Goal: Check status

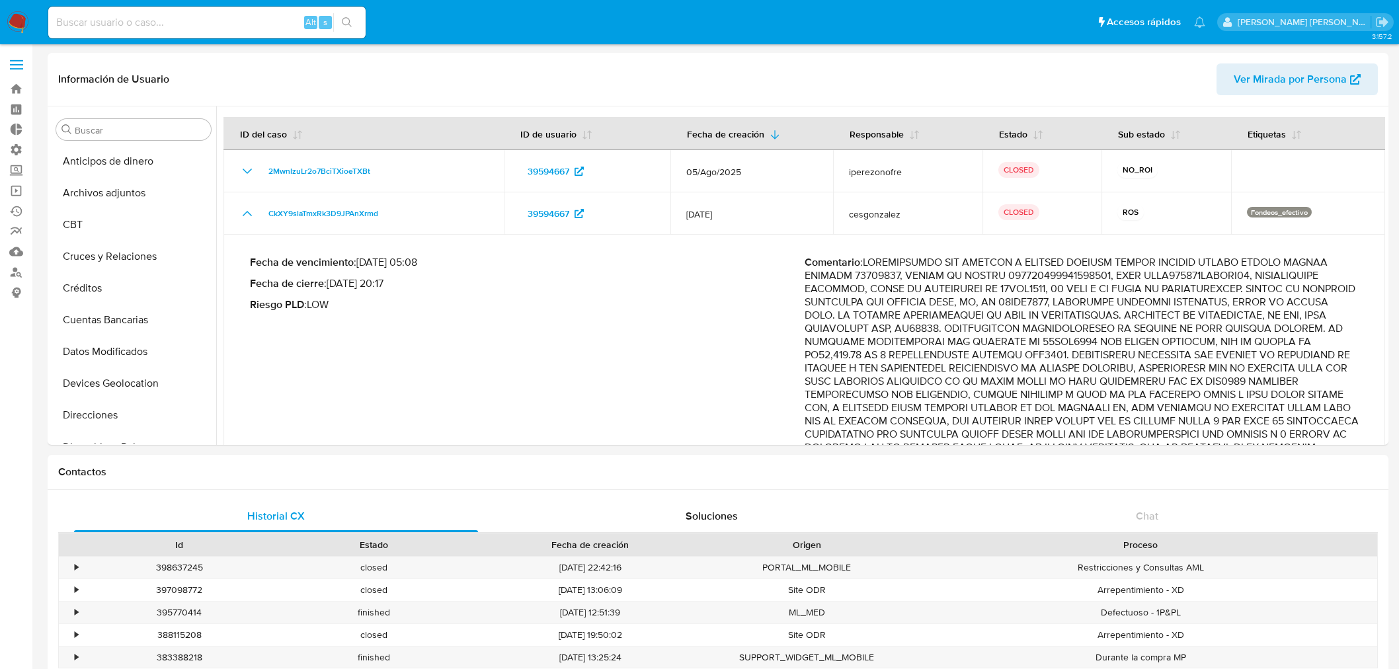
select select "10"
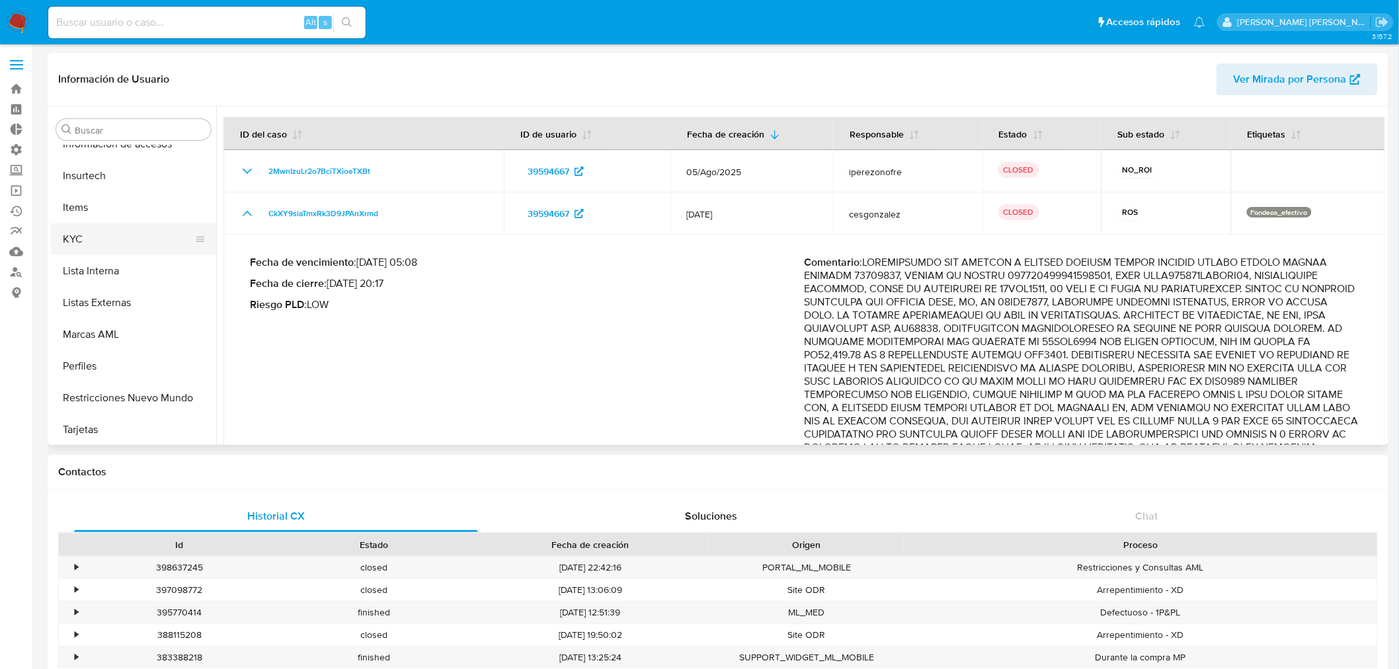
click at [93, 241] on button "KYC" at bounding box center [128, 239] width 155 height 32
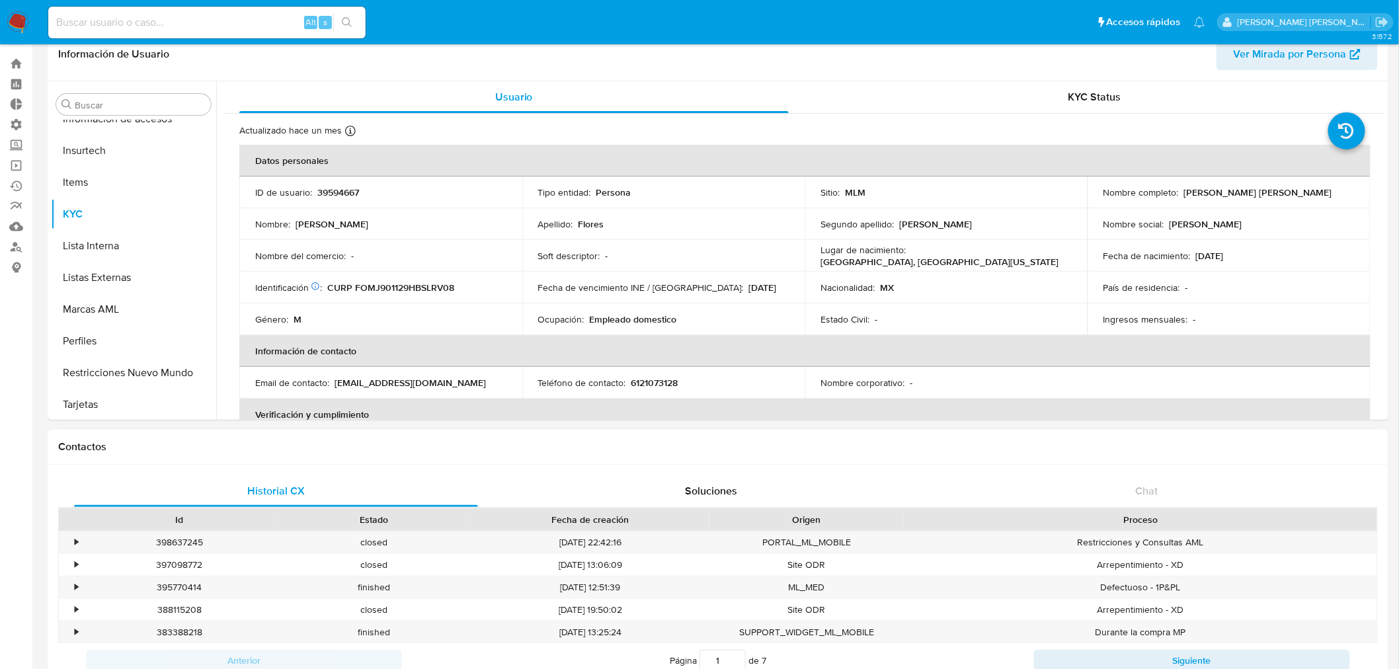
scroll to position [0, 0]
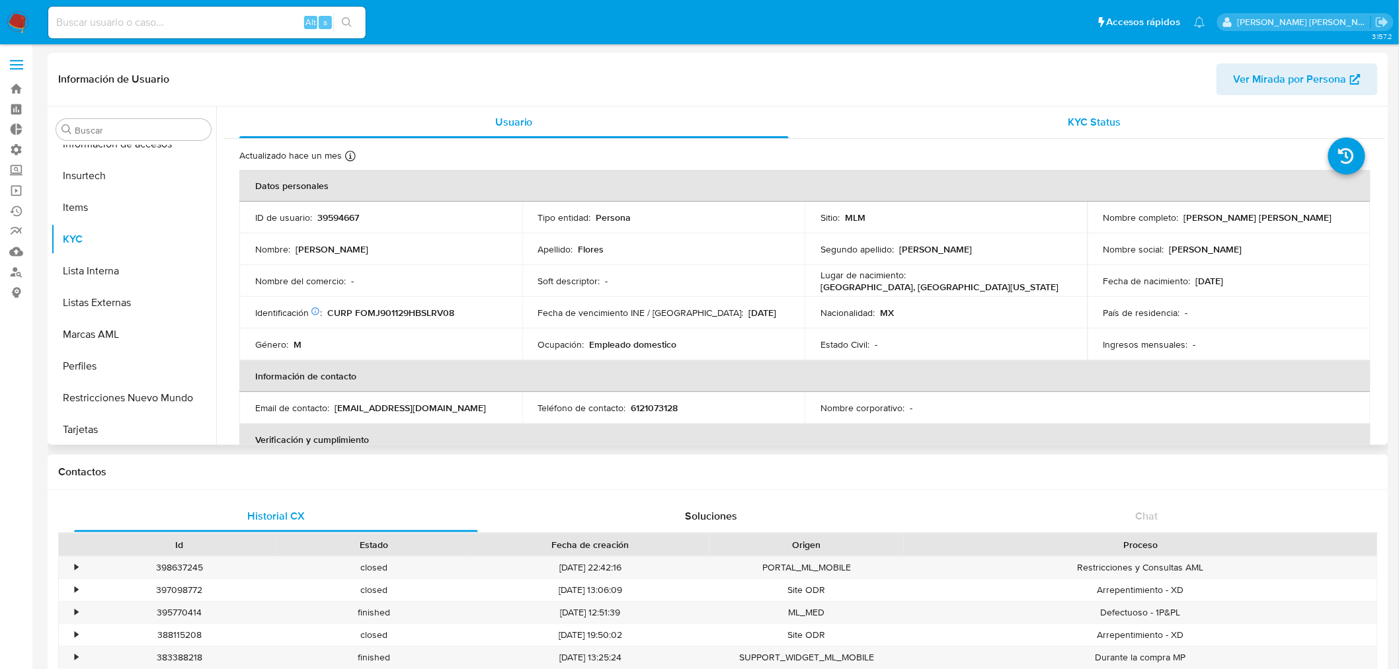
click at [1069, 117] on span "KYC Status" at bounding box center [1095, 121] width 53 height 15
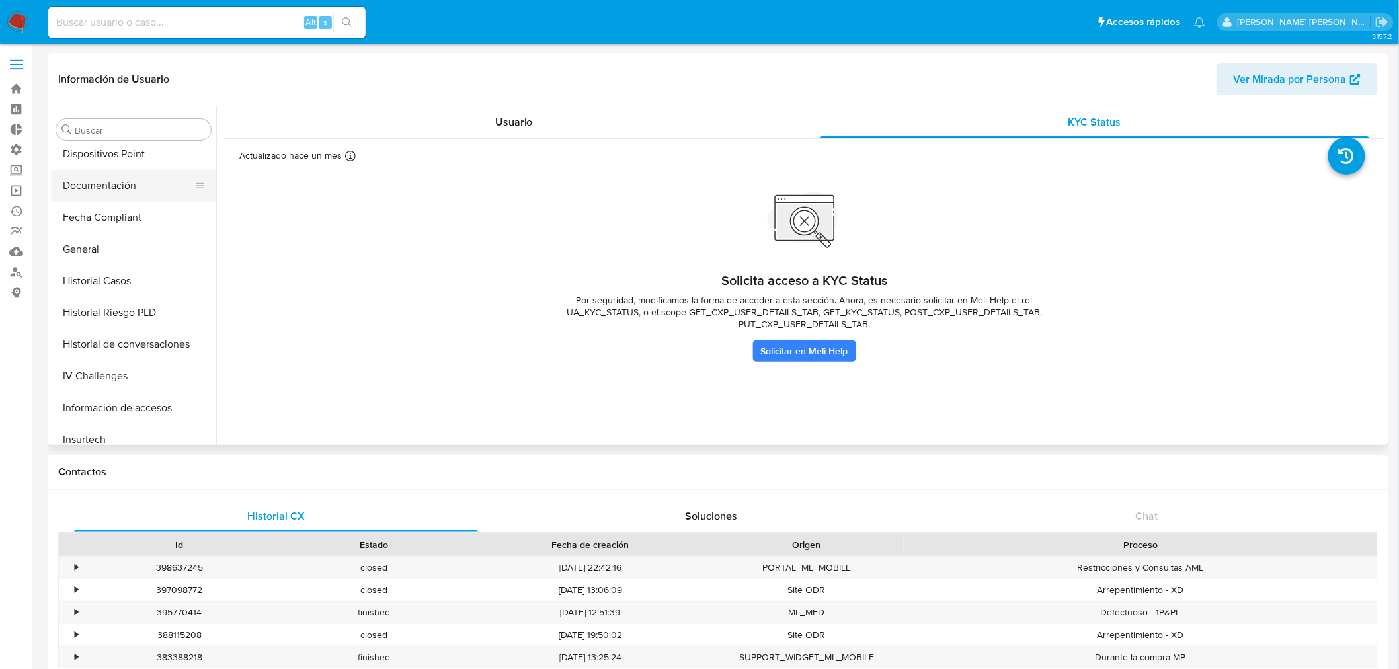
scroll to position [366, 0]
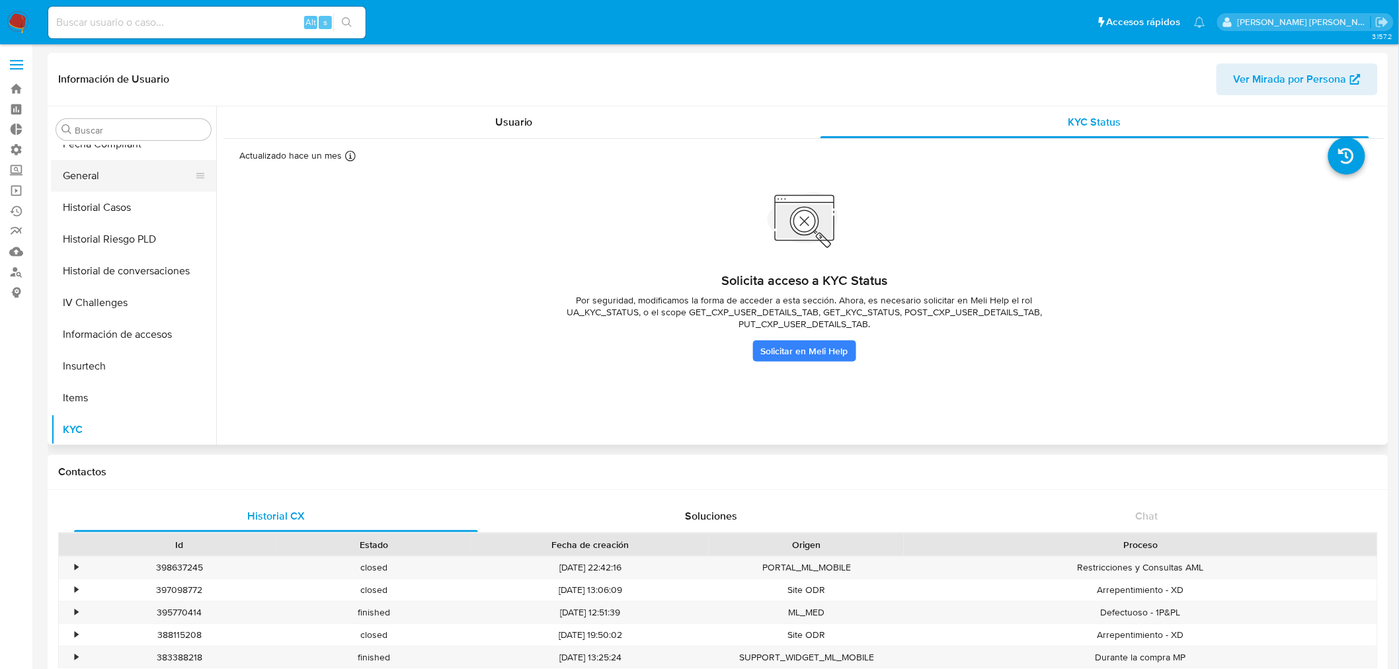
click at [156, 176] on button "General" at bounding box center [128, 176] width 155 height 32
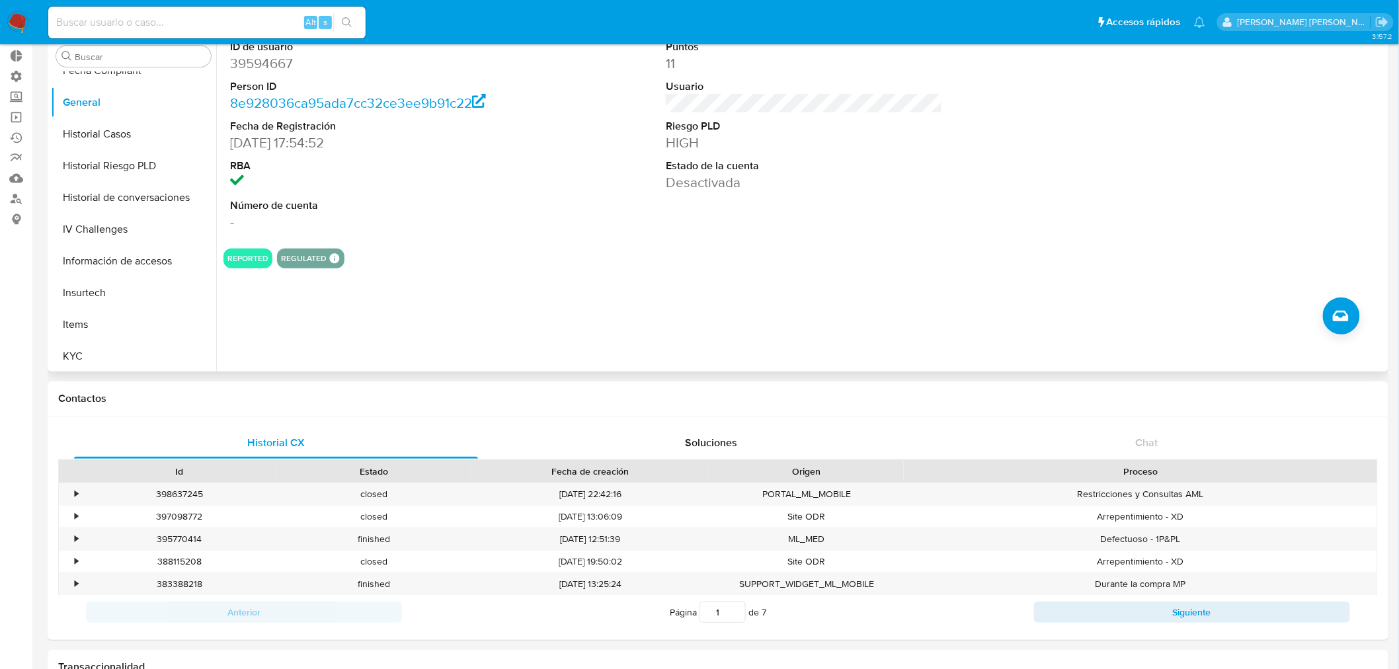
scroll to position [0, 0]
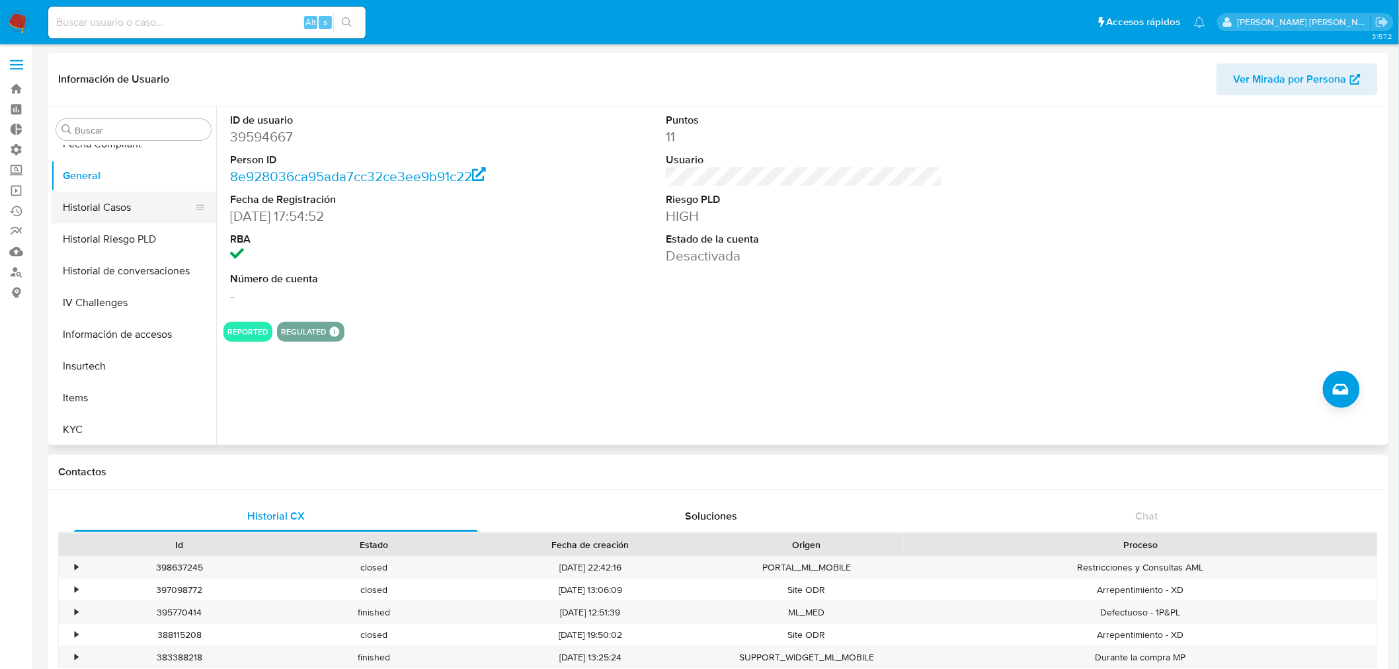
click at [130, 206] on button "Historial Casos" at bounding box center [128, 208] width 155 height 32
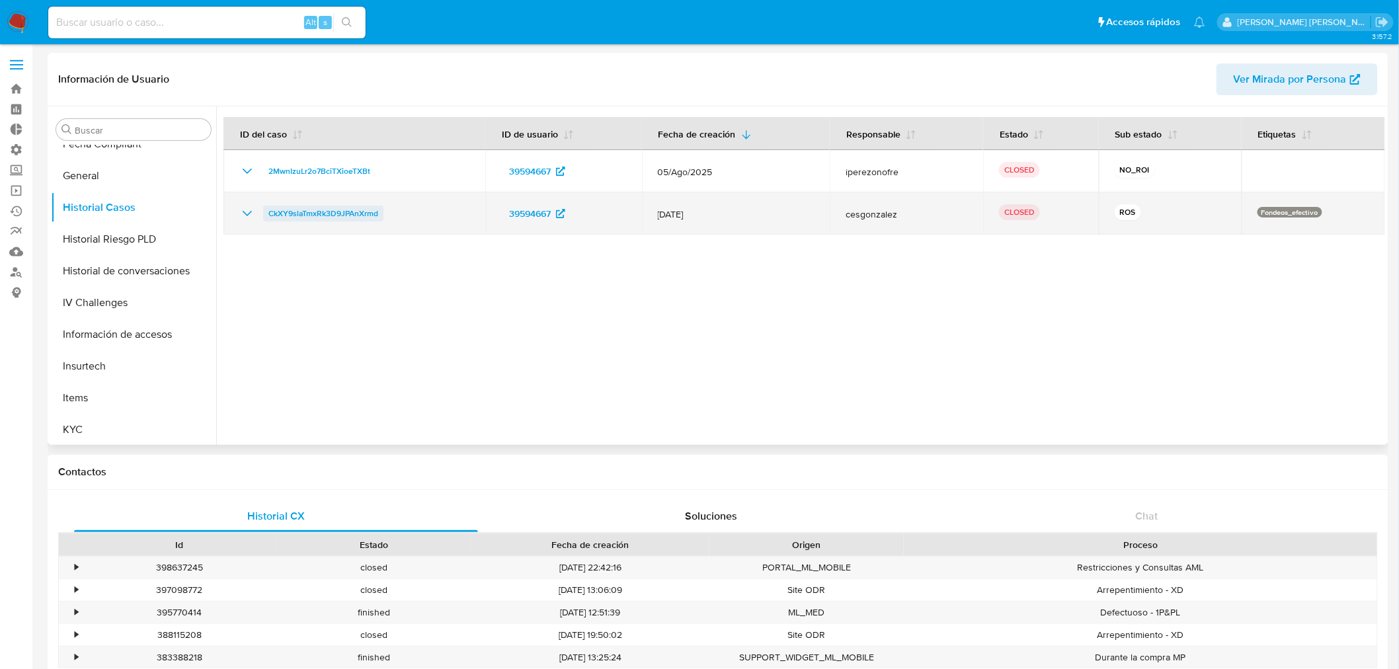
click at [276, 220] on span "CkXY9slaTmxRk3D9JPAnXrmd" at bounding box center [323, 214] width 110 height 16
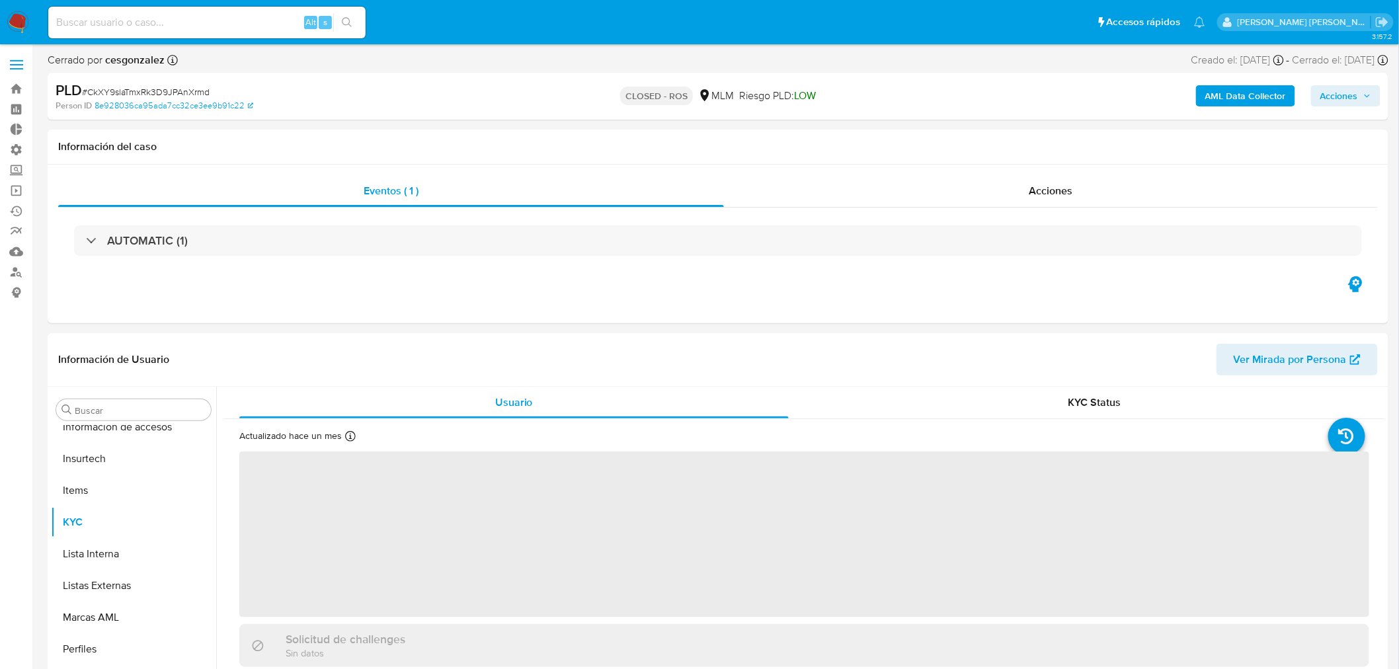
scroll to position [558, 0]
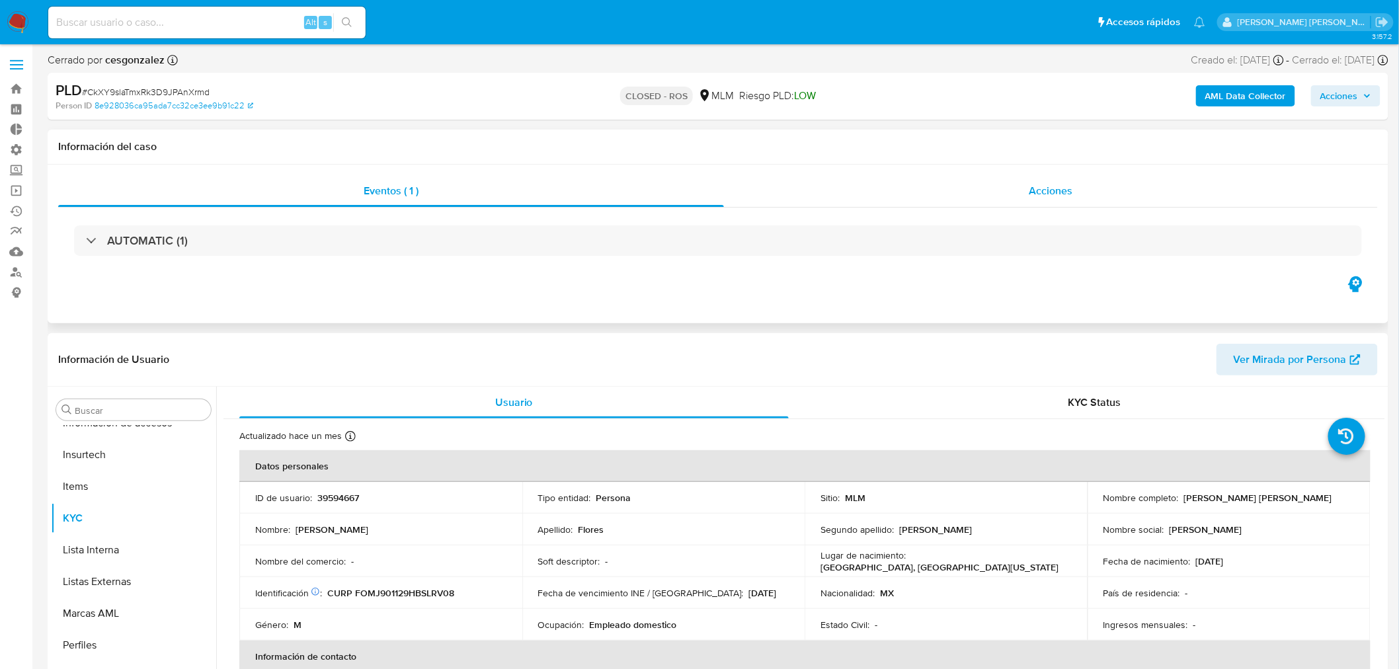
select select "10"
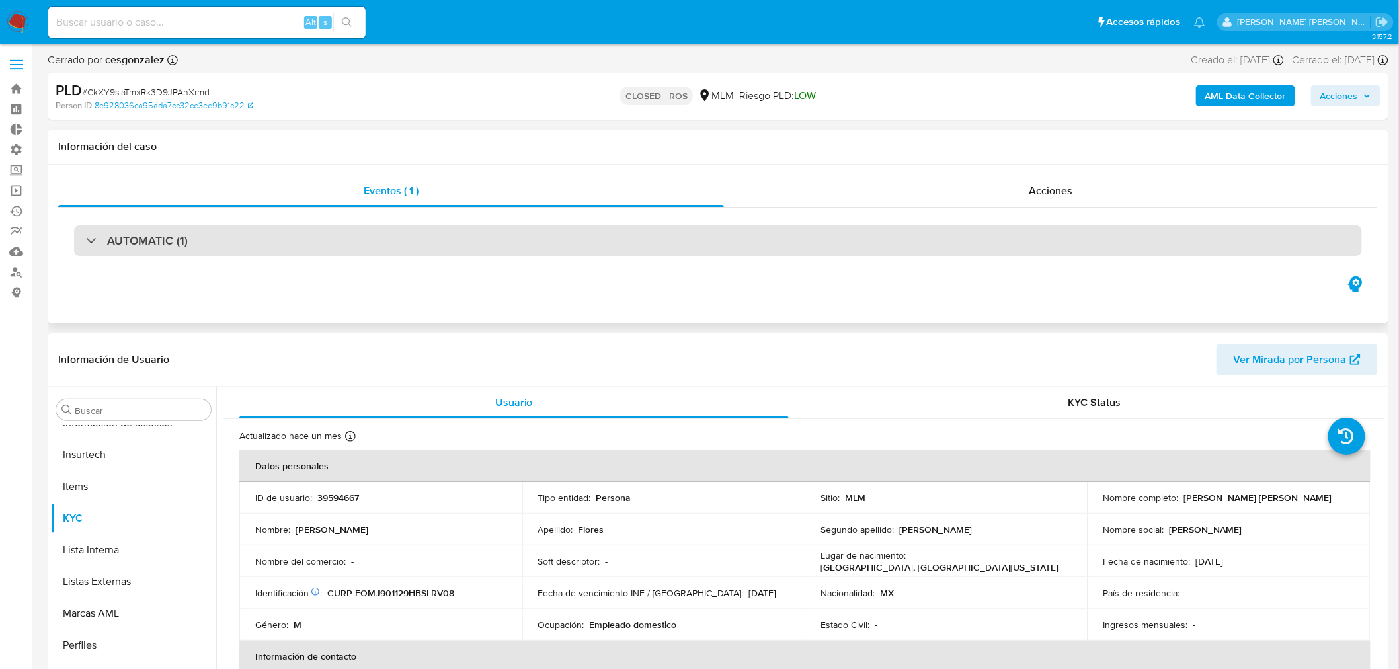
click at [91, 237] on div "AUTOMATIC (1)" at bounding box center [137, 240] width 102 height 15
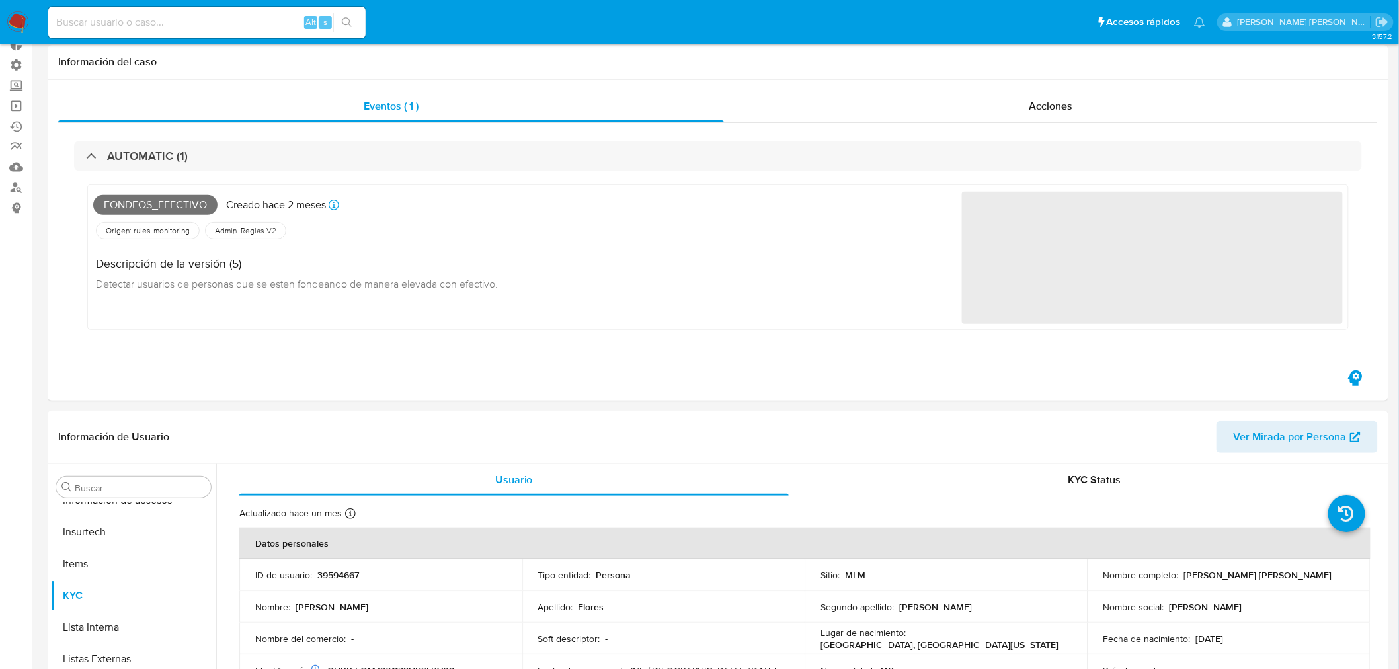
scroll to position [0, 0]
